Goal: Task Accomplishment & Management: Manage account settings

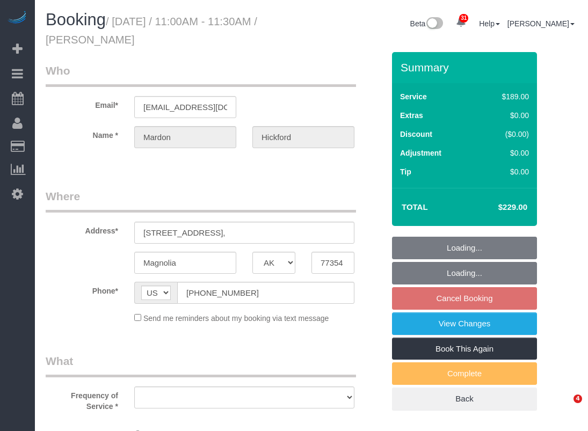
select select "[GEOGRAPHIC_DATA]"
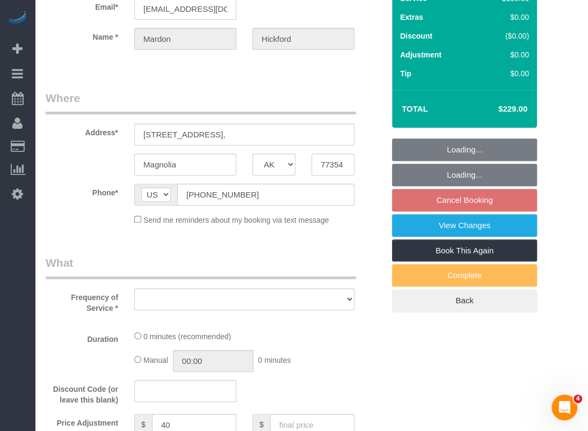
select select "object:7379"
select select "string:fspay-a36de278-56a6-44a3-9bf0-fdeaa15501da"
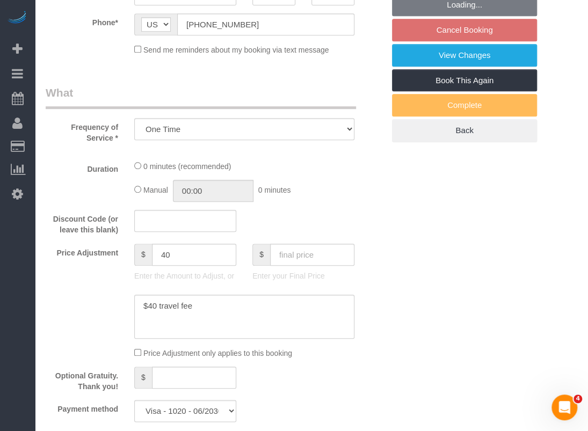
select select "3"
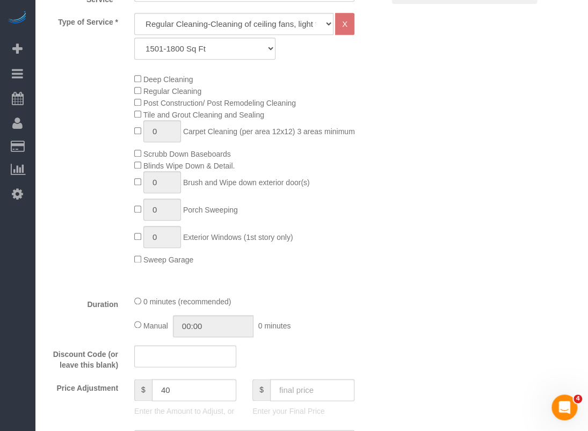
select select "object:7452"
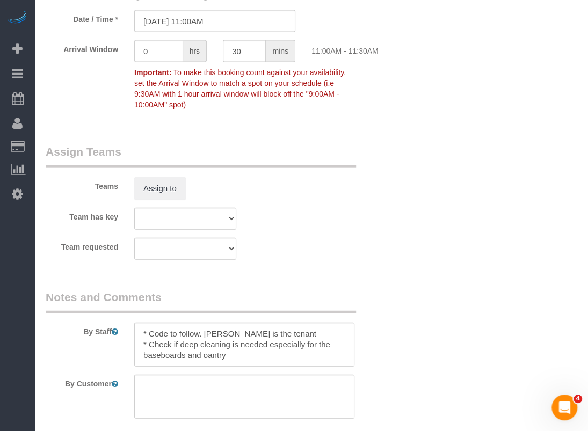
scroll to position [1074, 0]
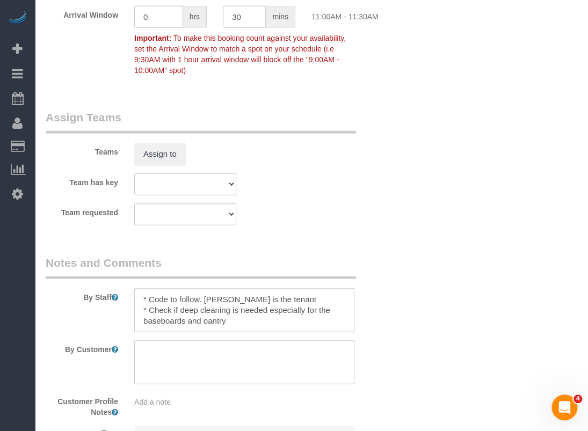
click at [316, 299] on textarea at bounding box center [244, 310] width 220 height 44
paste textarea "Code on the door is 1608"
drag, startPoint x: 310, startPoint y: 296, endPoint x: 307, endPoint y: 301, distance: 5.5
click at [307, 301] on textarea at bounding box center [244, 310] width 220 height 44
click at [307, 311] on textarea at bounding box center [244, 310] width 220 height 44
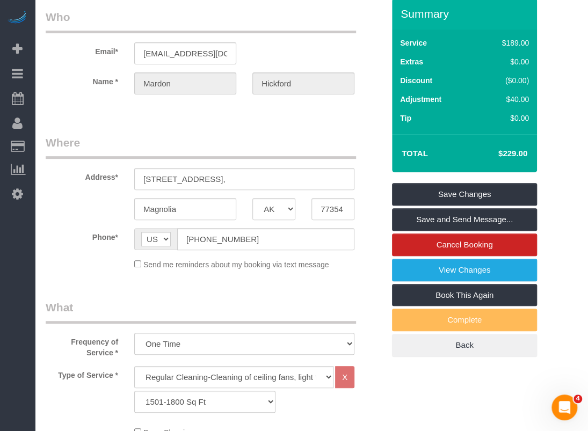
scroll to position [0, 0]
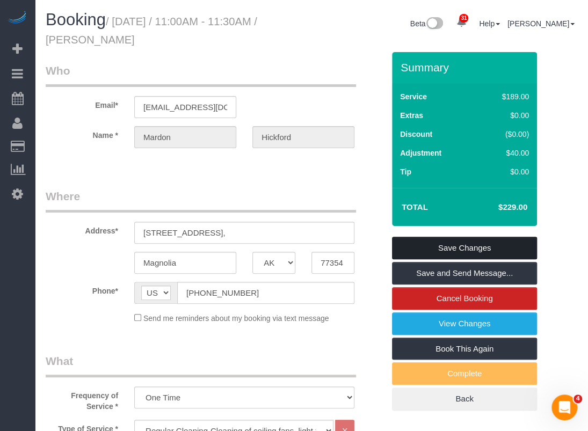
type textarea "* Code to follow. Sydnee Benton is the tenant (Code on the door is 1608) * Chec…"
click at [430, 250] on link "Save Changes" at bounding box center [464, 248] width 145 height 23
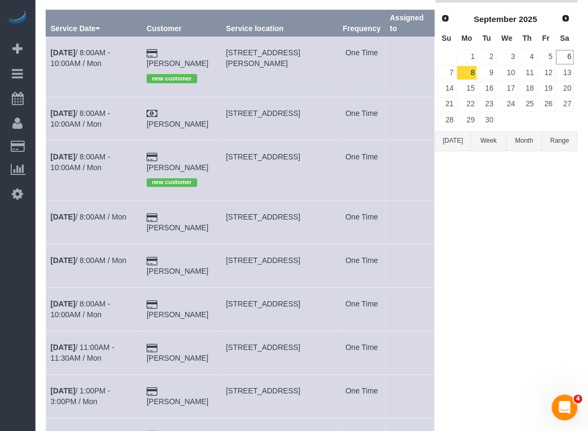
scroll to position [107, 0]
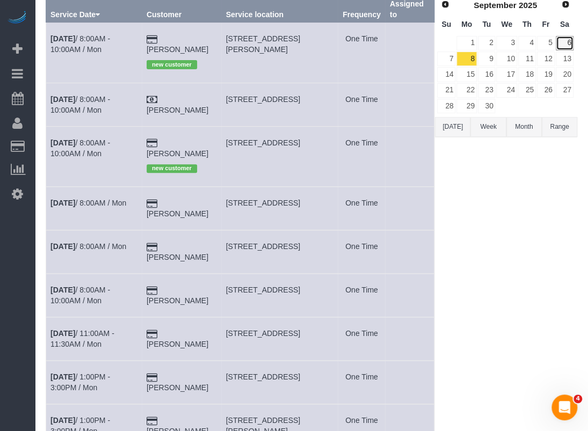
click at [564, 41] on link "6" at bounding box center [565, 43] width 18 height 15
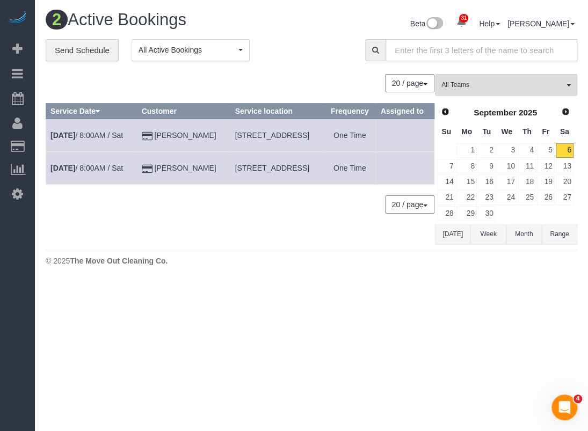
scroll to position [0, 0]
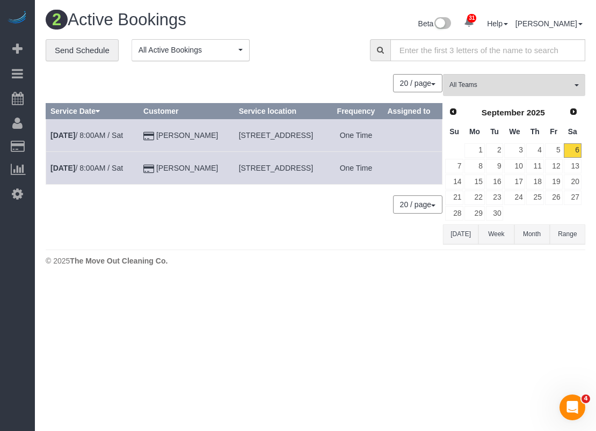
drag, startPoint x: 210, startPoint y: 167, endPoint x: 149, endPoint y: 171, distance: 60.8
click at [149, 171] on td "Larry Animashaun" at bounding box center [187, 168] width 96 height 33
copy link "Larry Animashaun"
click at [84, 166] on link "Sep 6th / 8:00AM / Sat" at bounding box center [86, 168] width 73 height 9
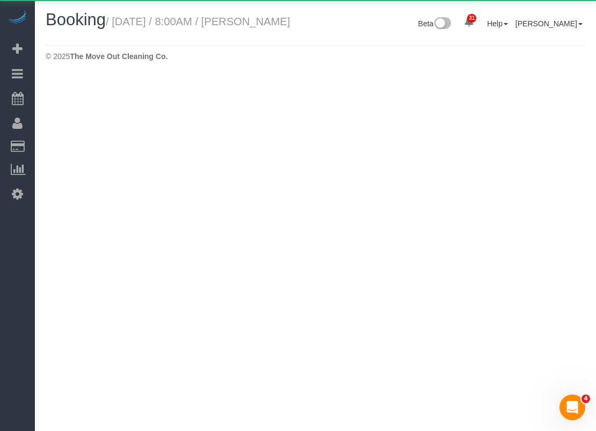
select select "[GEOGRAPHIC_DATA]"
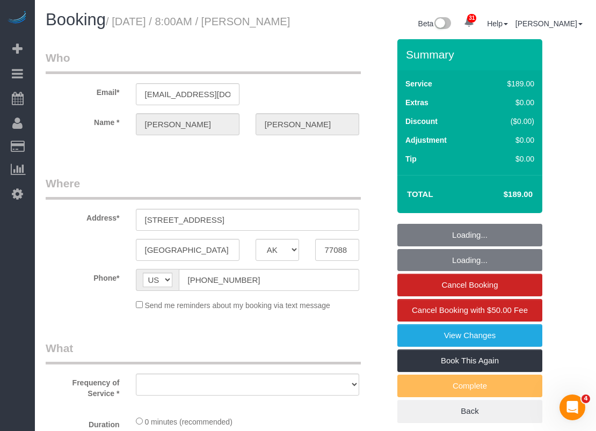
select select "object:8051"
select select "string:fspay-513aab91-ade2-4e36-ad03-97c1767b1fd3"
select select "3"
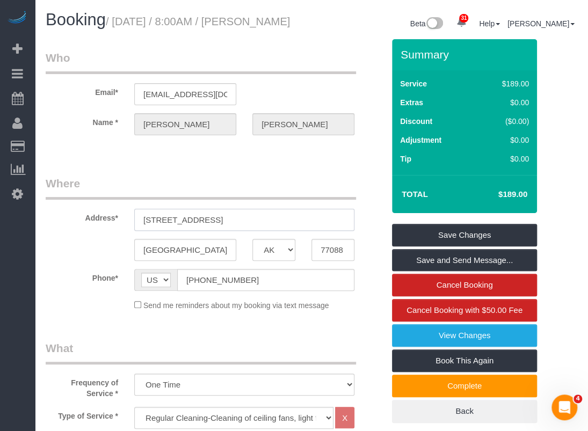
drag, startPoint x: 219, startPoint y: 235, endPoint x: 60, endPoint y: 227, distance: 159.7
click at [60, 227] on div "Address* 8210 Venus St" at bounding box center [215, 203] width 354 height 55
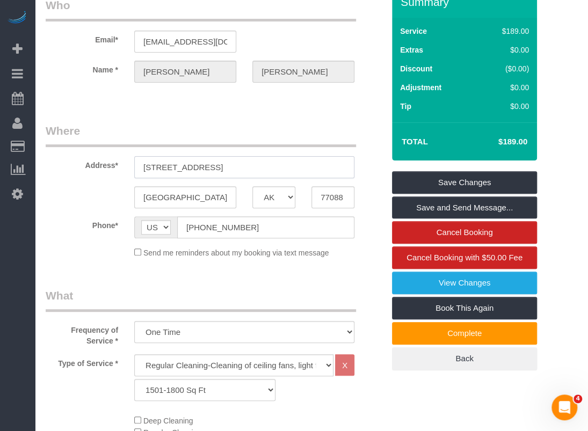
scroll to position [13, 0]
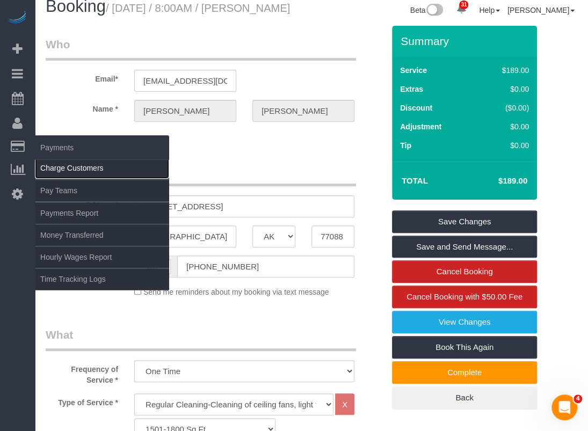
click at [52, 167] on link "Charge Customers" at bounding box center [102, 167] width 134 height 21
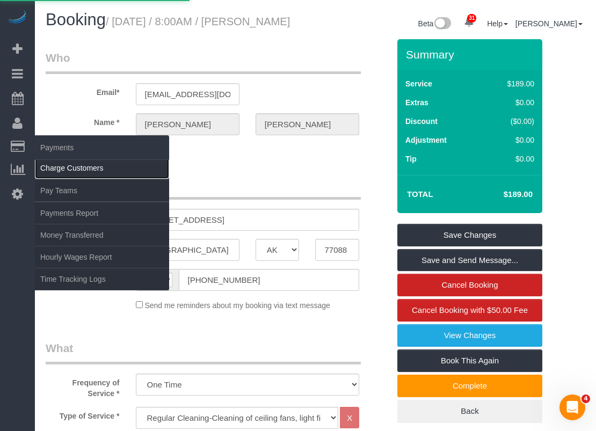
select select
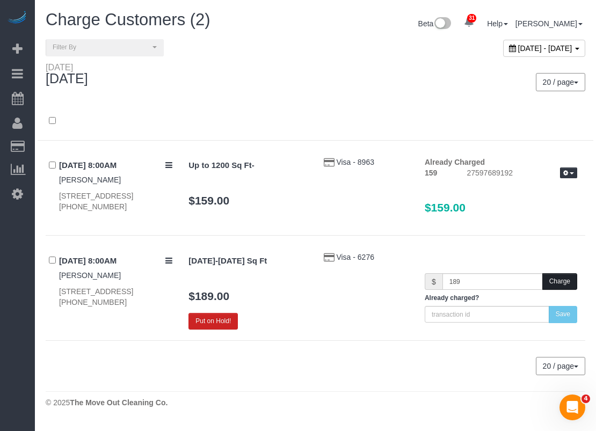
click at [555, 277] on button "Charge" at bounding box center [559, 281] width 35 height 17
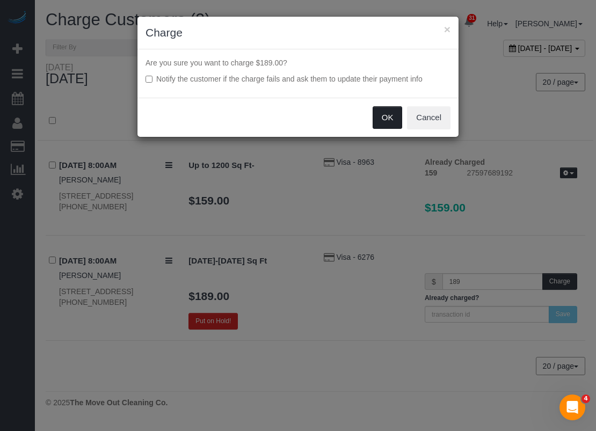
click at [396, 119] on button "OK" at bounding box center [388, 117] width 30 height 23
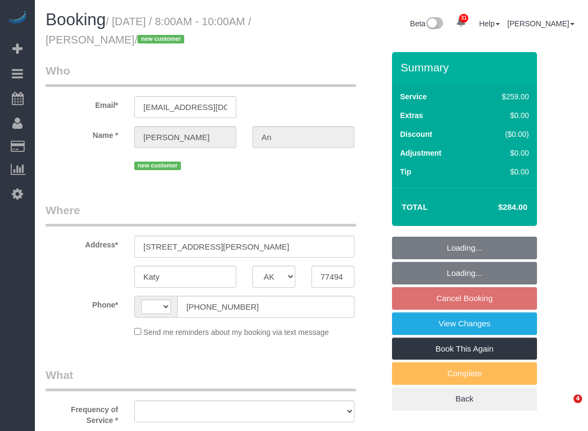
select select "[GEOGRAPHIC_DATA]"
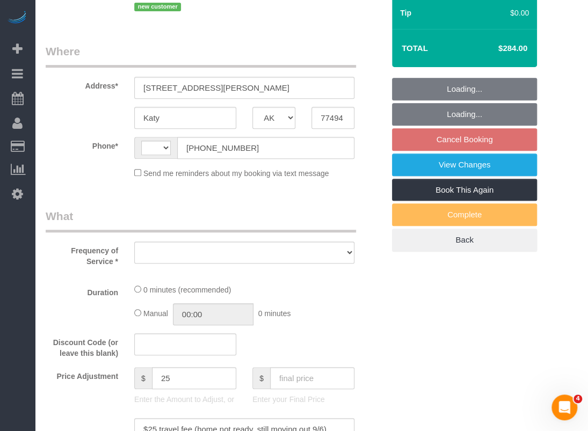
select select "3"
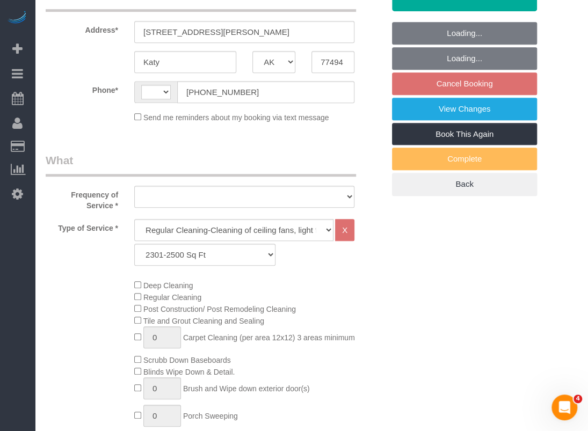
select select "string:[GEOGRAPHIC_DATA]"
select select "object:1157"
select select "string:fspay-04d7e920-4a30-4bd3-bc8b-eb7f4edf0cb2"
select select "spot1"
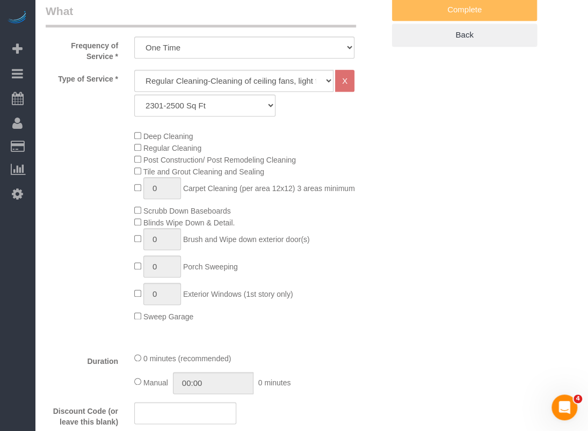
select select "object:1174"
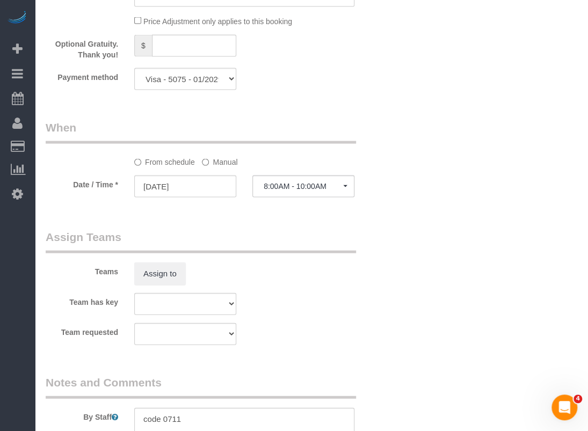
scroll to position [1129, 0]
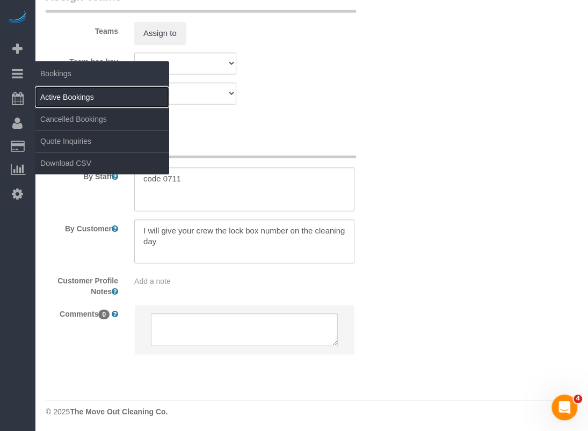
click at [49, 97] on link "Active Bookings" at bounding box center [102, 96] width 134 height 21
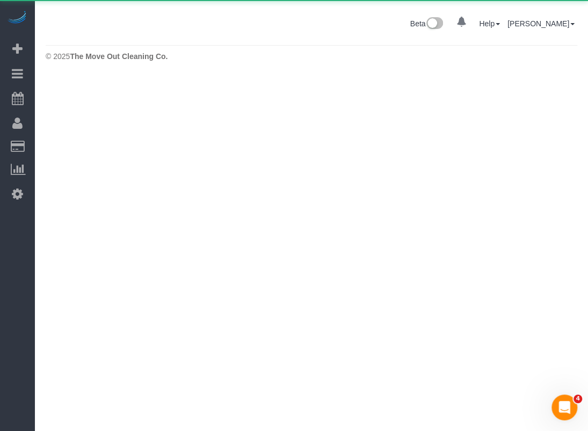
scroll to position [0, 0]
